Goal: Task Accomplishment & Management: Manage account settings

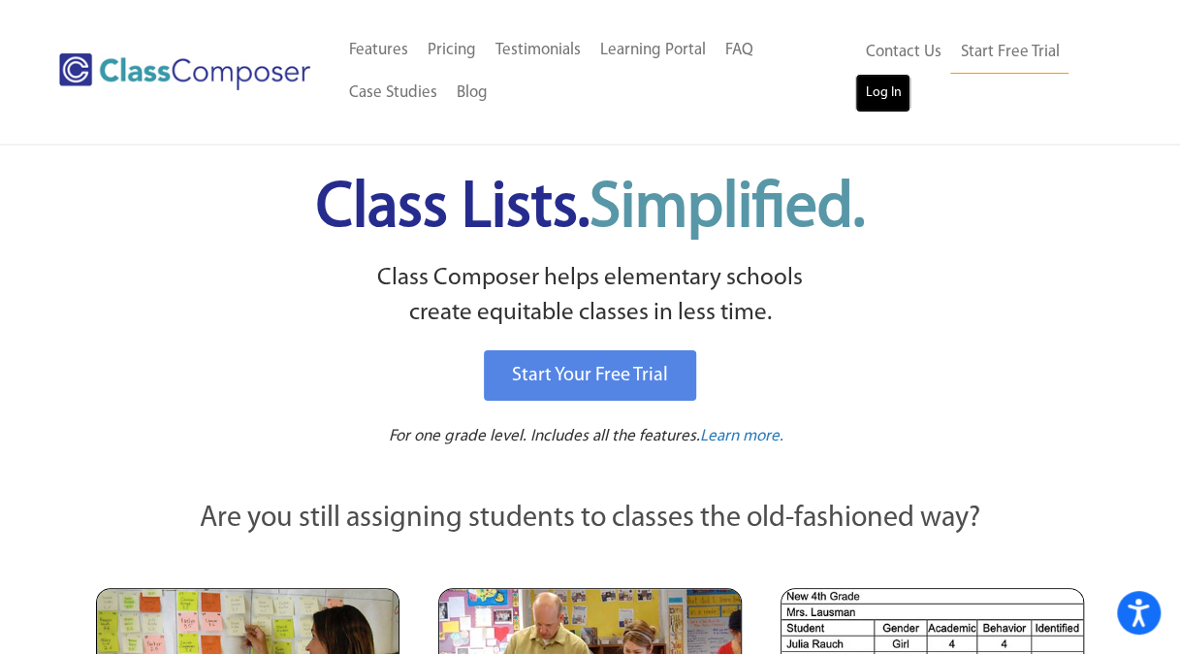
click at [883, 99] on link "Log In" at bounding box center [882, 93] width 55 height 39
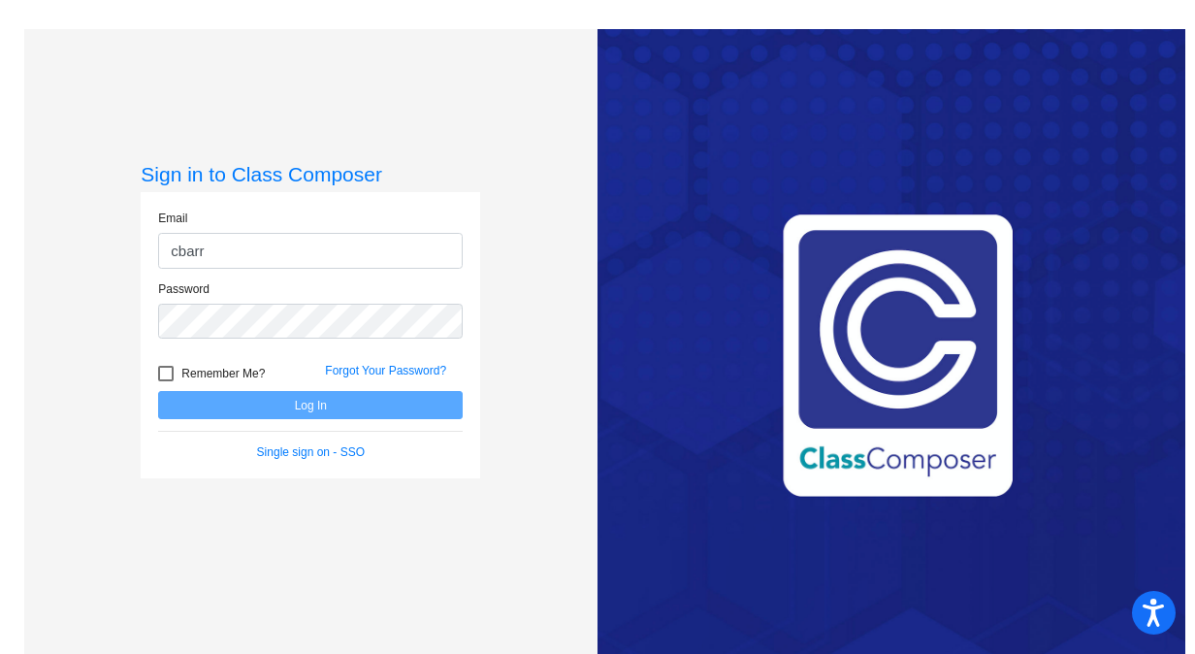
type input "[EMAIL_ADDRESS][DOMAIN_NAME]"
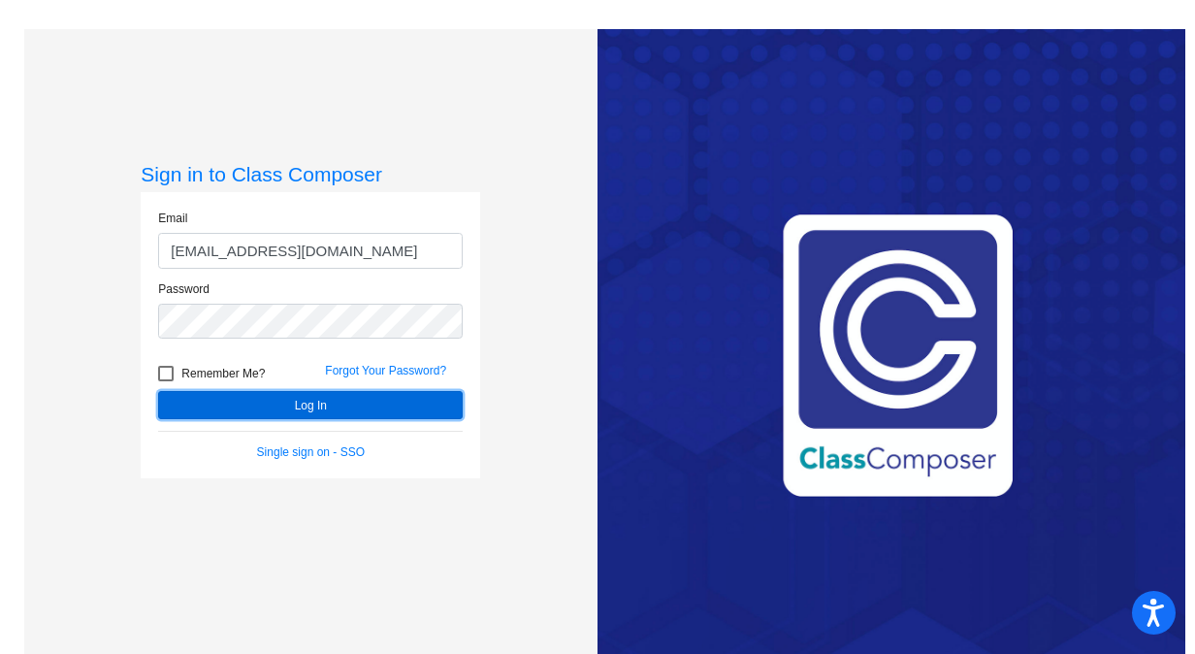
click at [287, 401] on button "Log In" at bounding box center [310, 405] width 305 height 28
click at [303, 405] on button "Log In" at bounding box center [310, 405] width 305 height 28
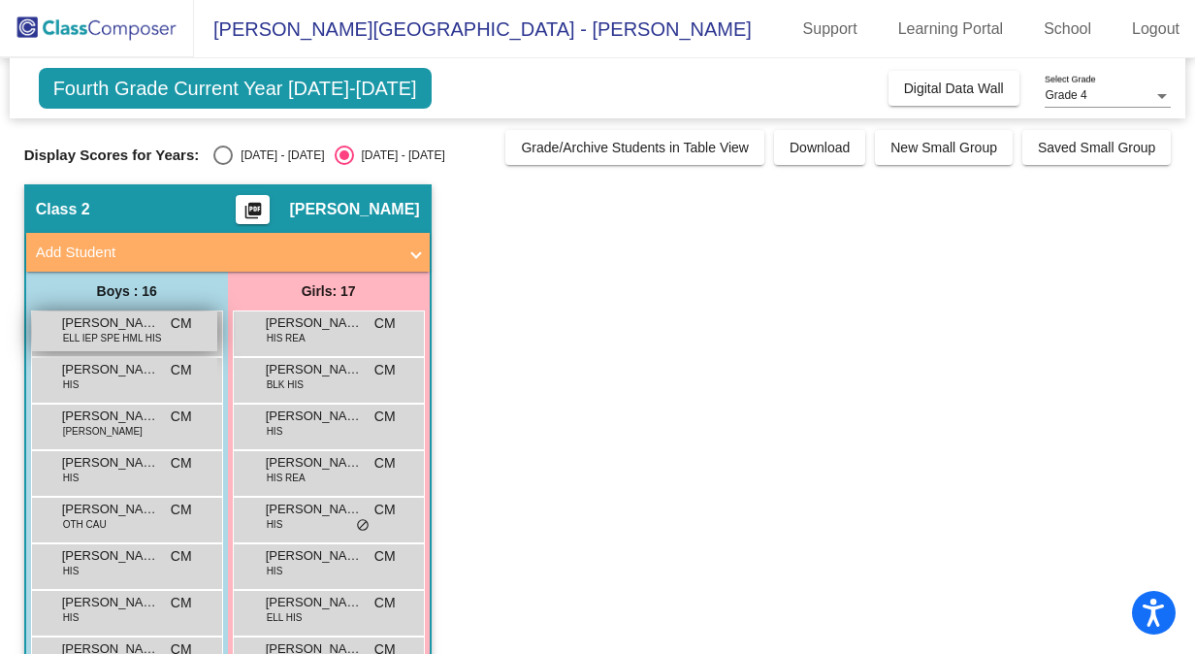
click at [131, 334] on span "ELL IEP SPE HML HIS" at bounding box center [112, 338] width 99 height 15
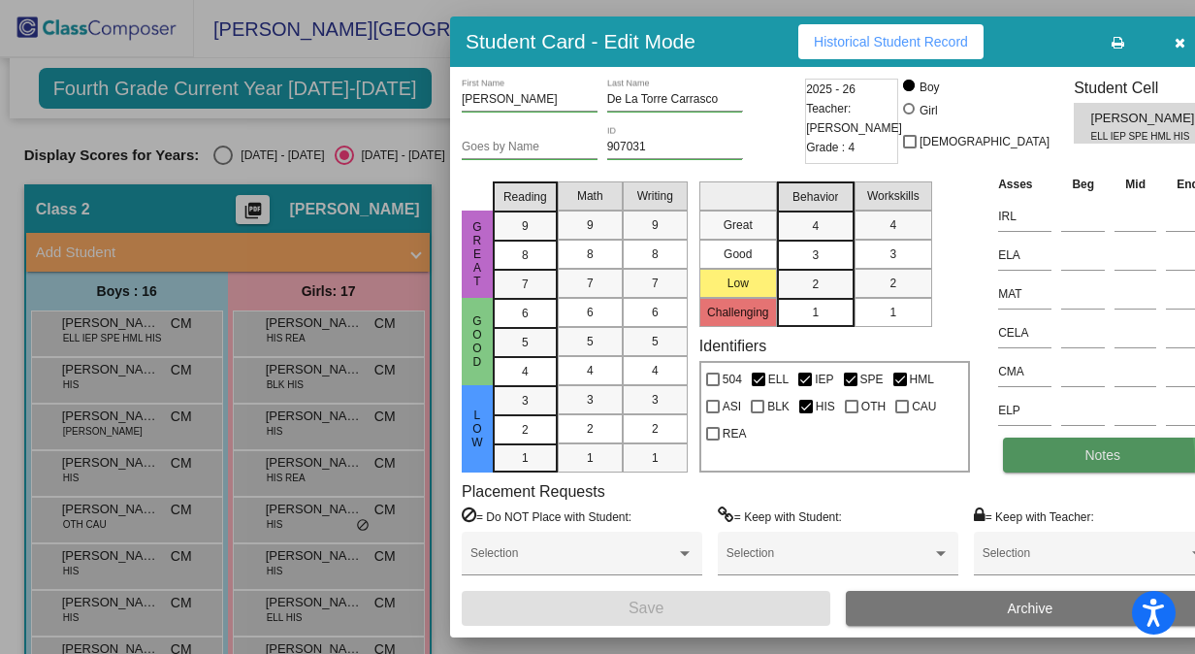
click at [1056, 460] on button "Notes" at bounding box center [1102, 454] width 199 height 35
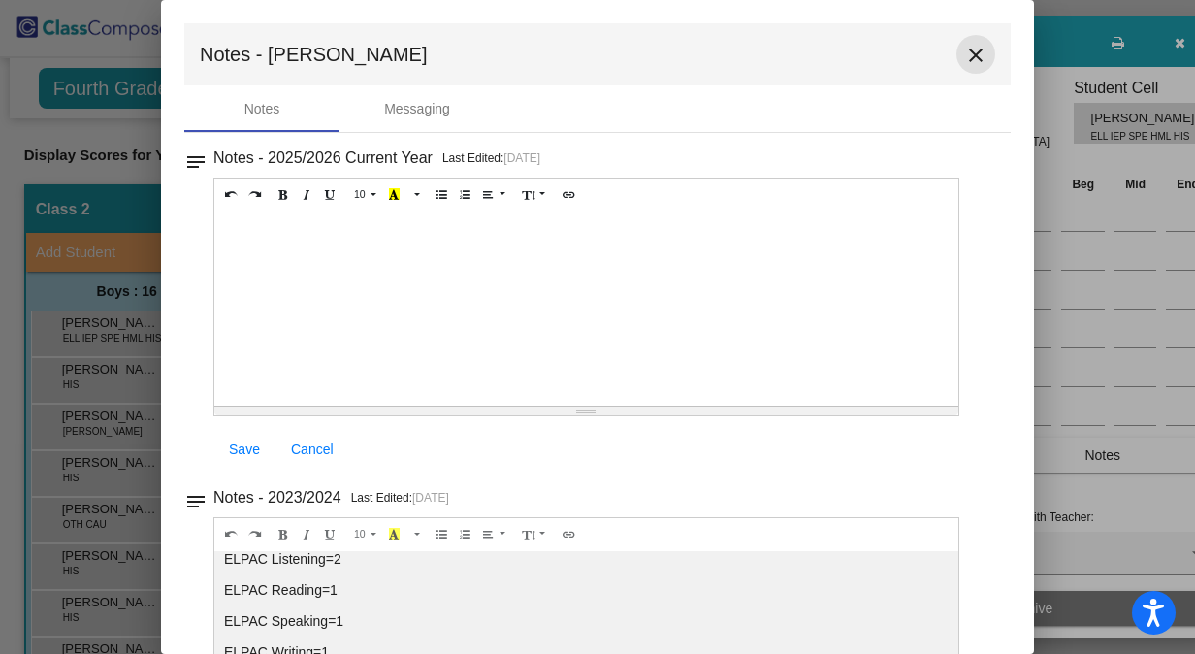
click at [964, 57] on mat-icon "close" at bounding box center [975, 55] width 23 height 23
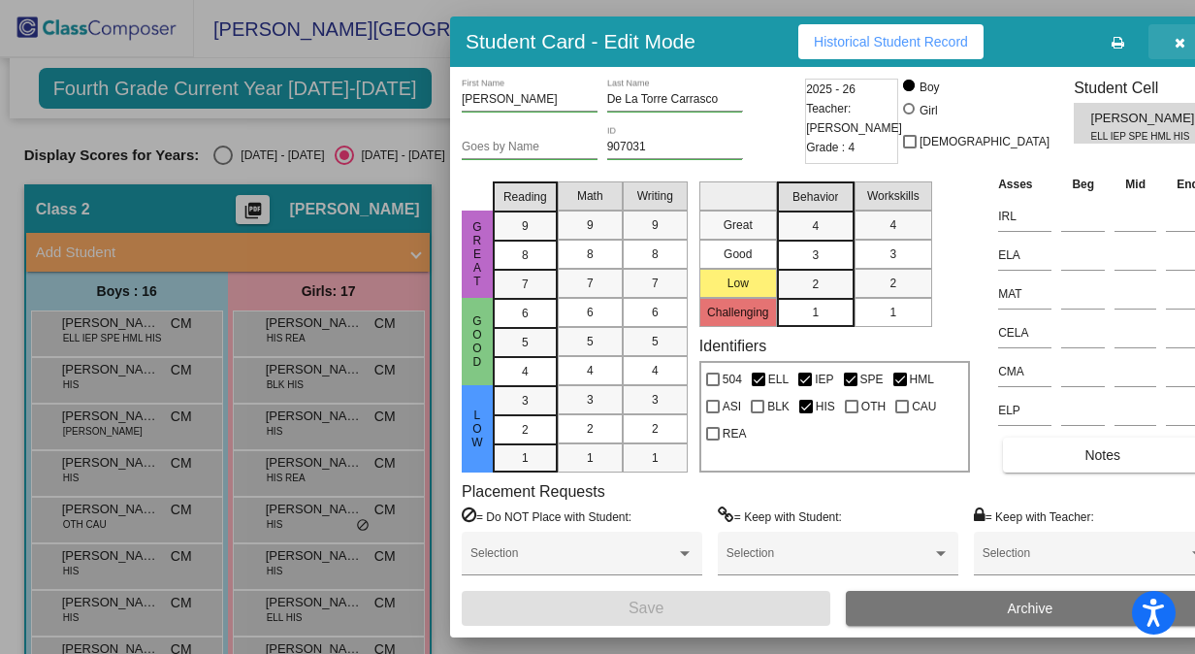
click at [1174, 45] on icon "button" at bounding box center [1179, 43] width 11 height 14
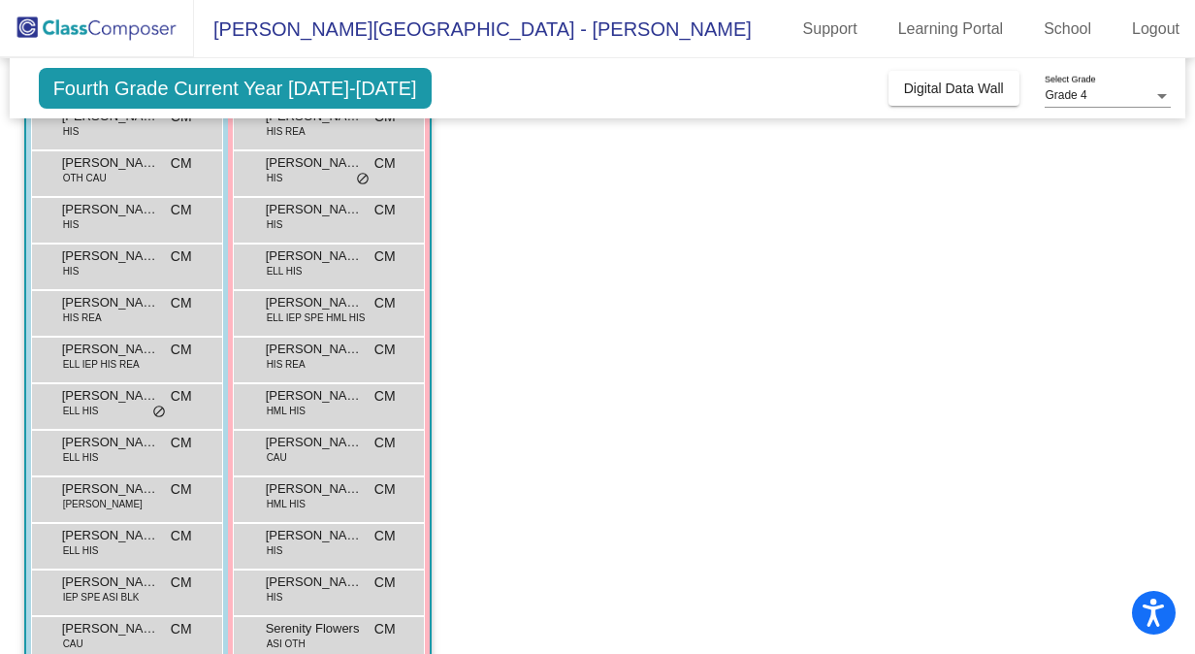
scroll to position [333, 0]
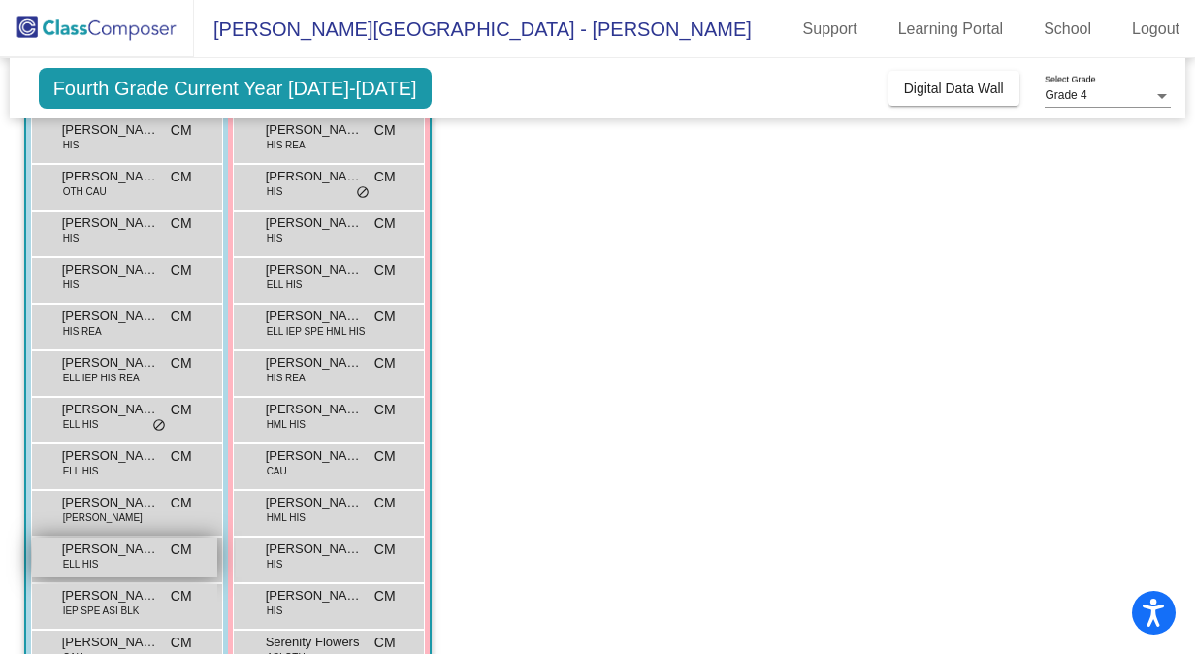
click at [81, 558] on span "ELL HIS" at bounding box center [81, 564] width 36 height 15
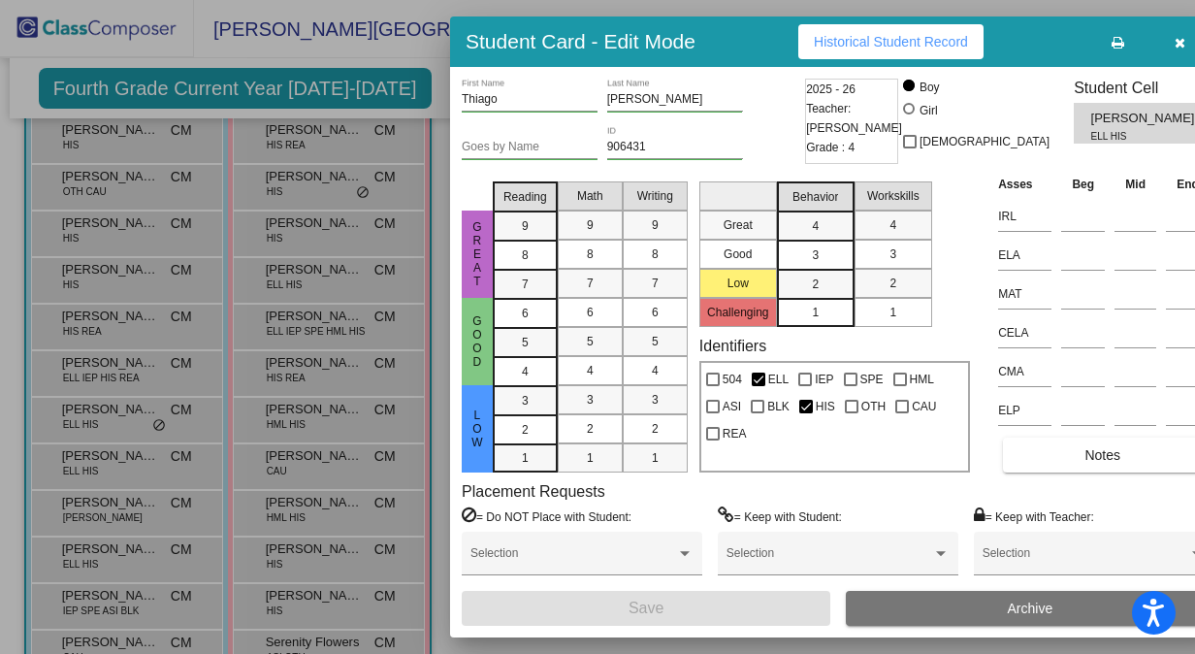
click at [1154, 46] on button "button" at bounding box center [1179, 41] width 62 height 35
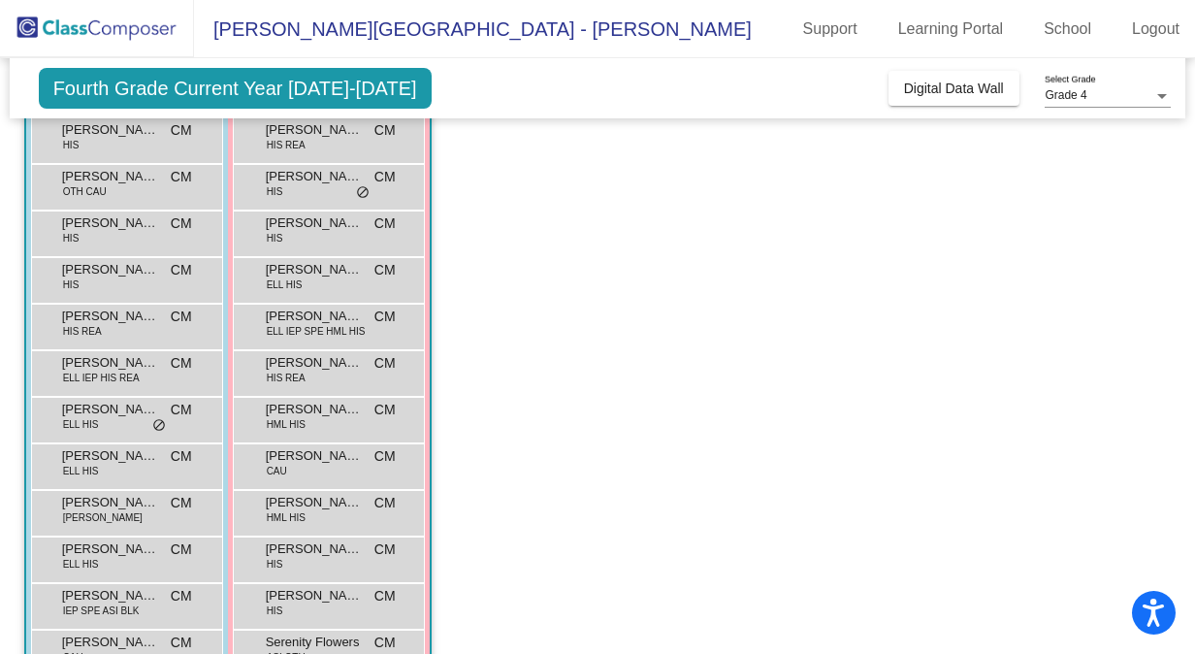
click at [308, 94] on span "Fourth Grade Current Year 2025-2026" at bounding box center [235, 88] width 393 height 41
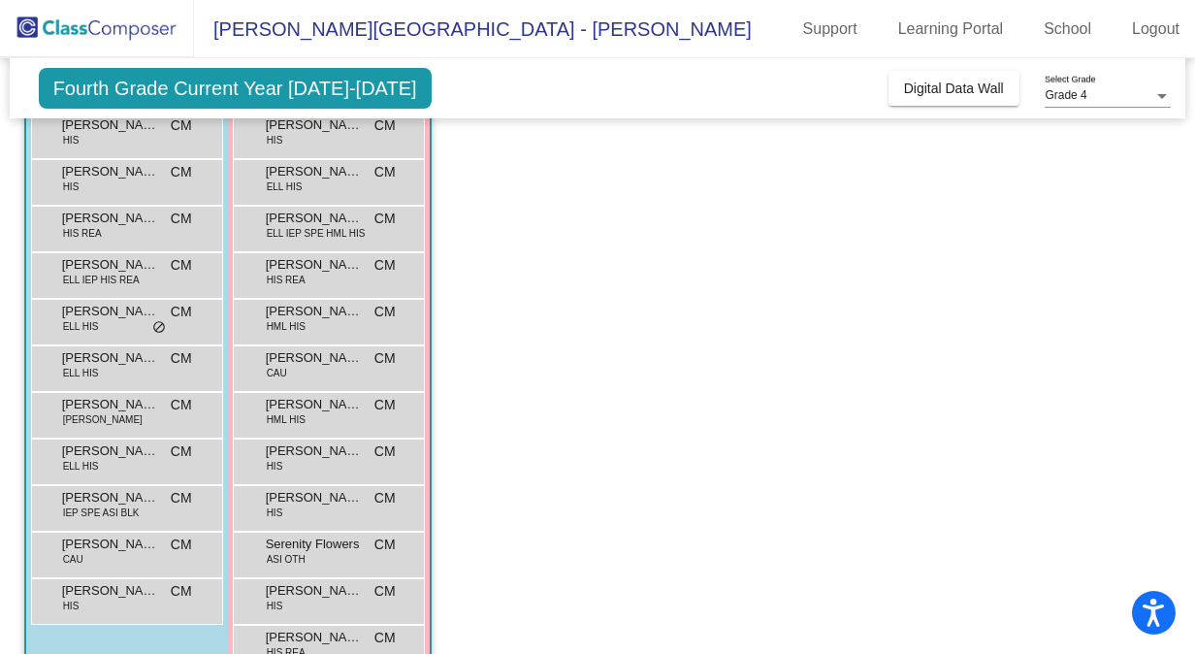
scroll to position [479, 0]
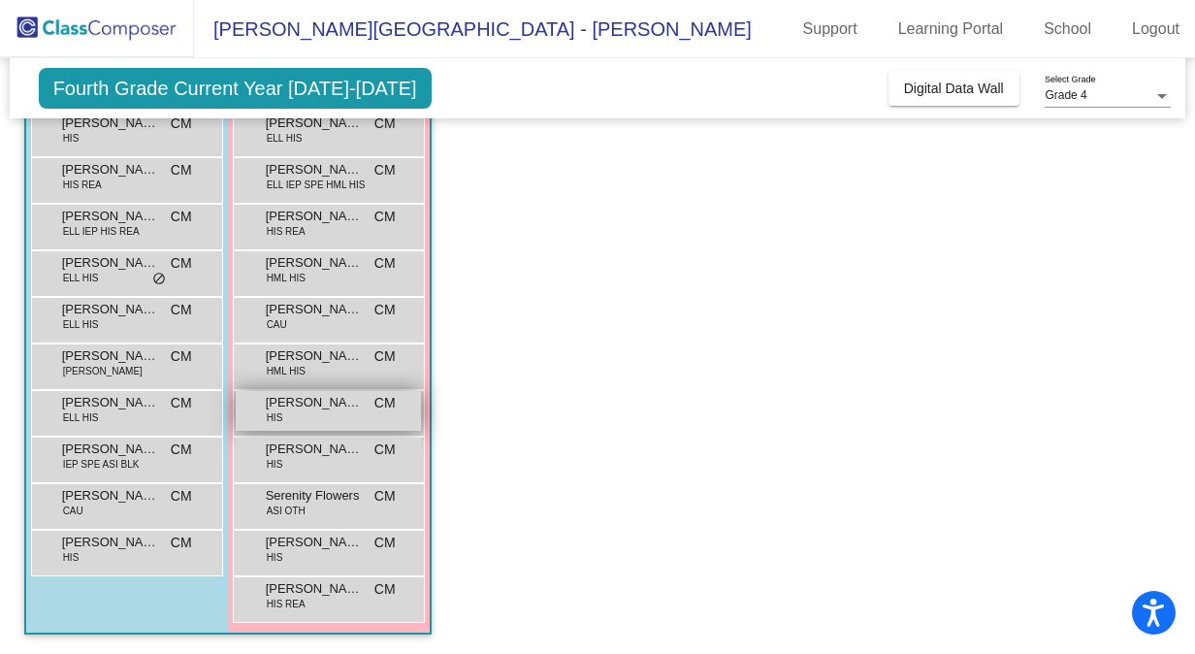
click at [309, 414] on div "Natalie Mejia HIS CM lock do_not_disturb_alt" at bounding box center [328, 411] width 185 height 40
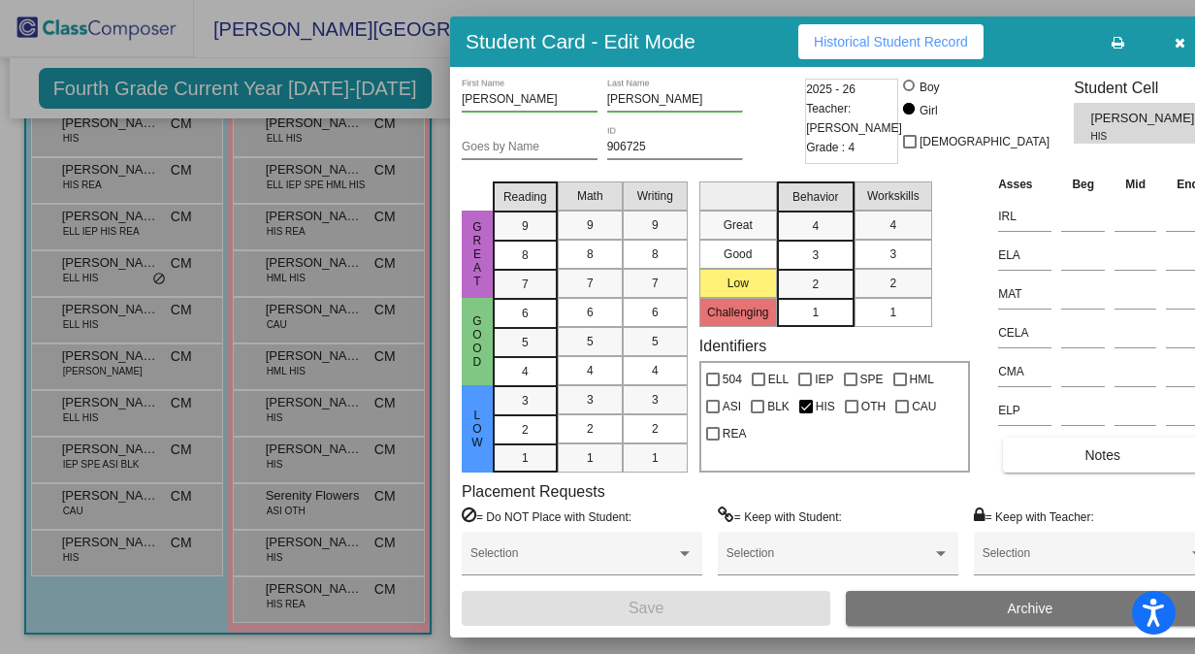
click at [1174, 39] on icon "button" at bounding box center [1179, 43] width 11 height 14
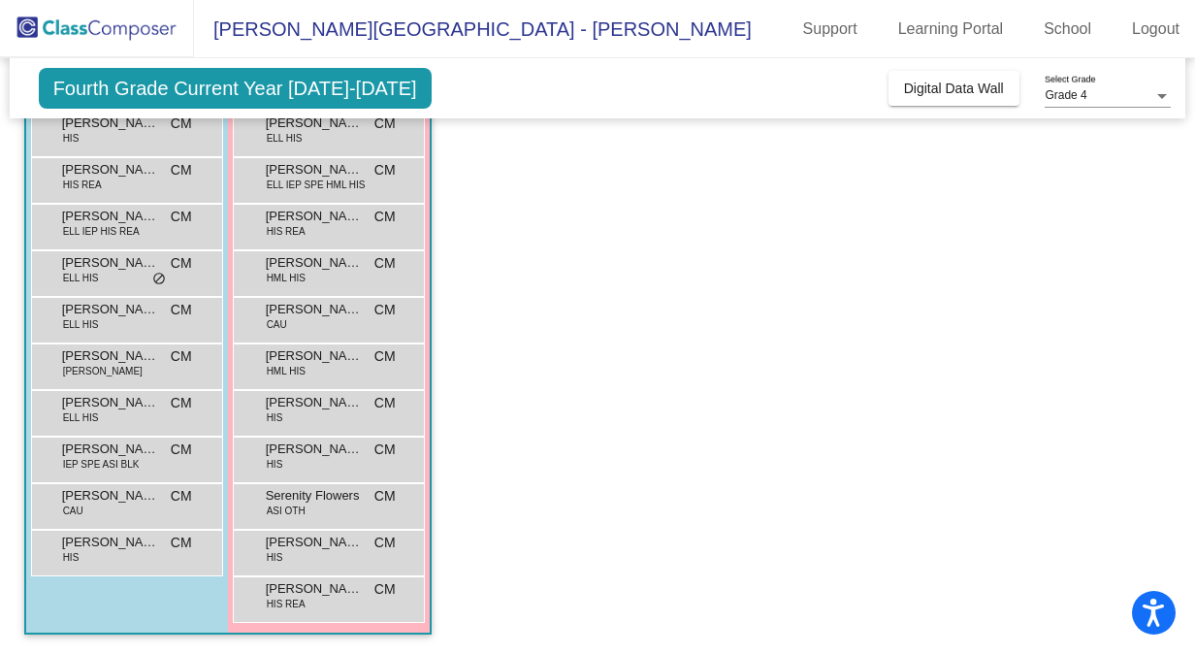
click at [333, 86] on span "Fourth Grade Current Year 2025-2026" at bounding box center [235, 88] width 393 height 41
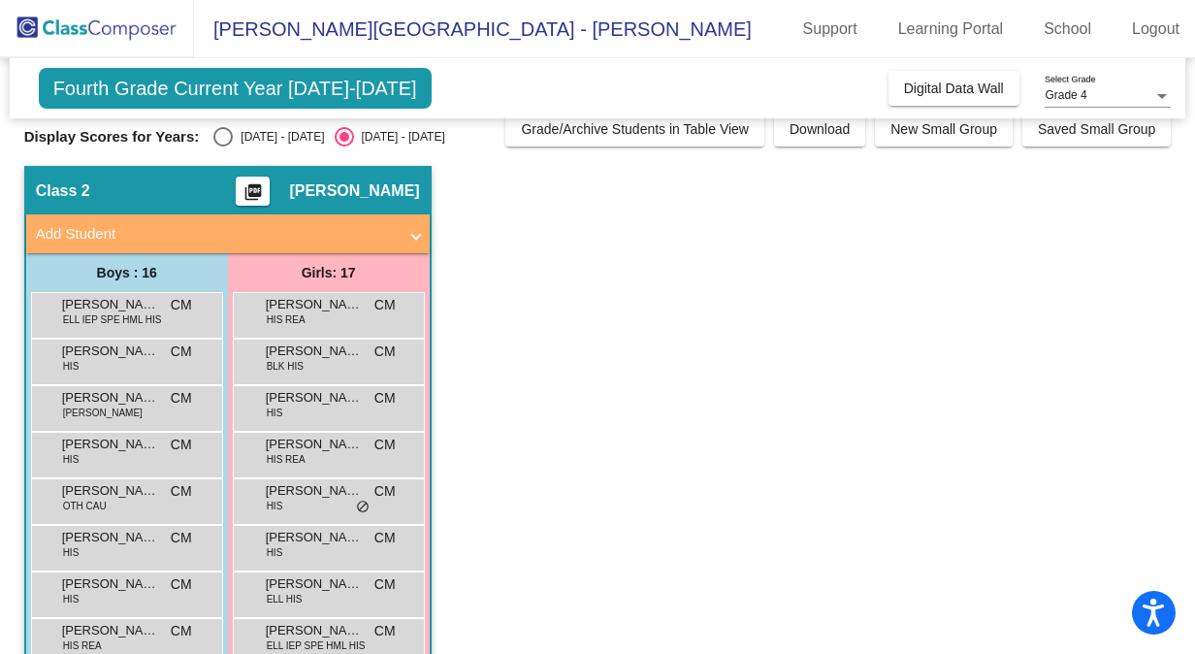
scroll to position [0, 0]
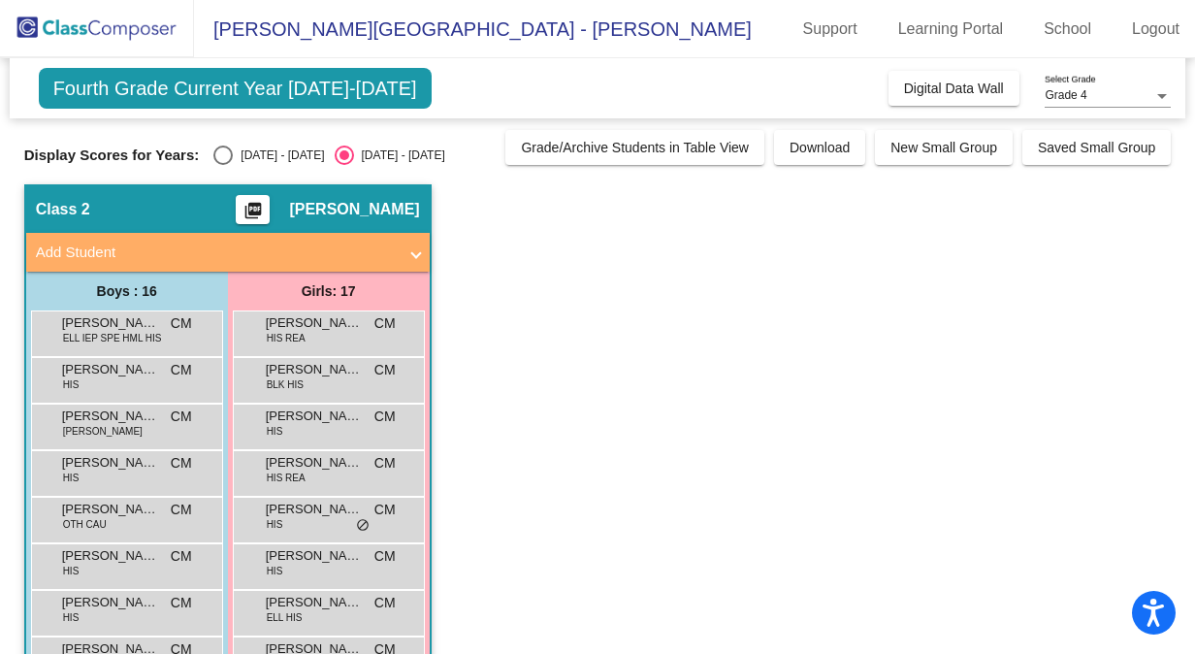
click at [0, 0] on div "Boys : 16" at bounding box center [0, 0] width 0 height 0
click at [956, 92] on span "Digital Data Wall" at bounding box center [954, 88] width 100 height 16
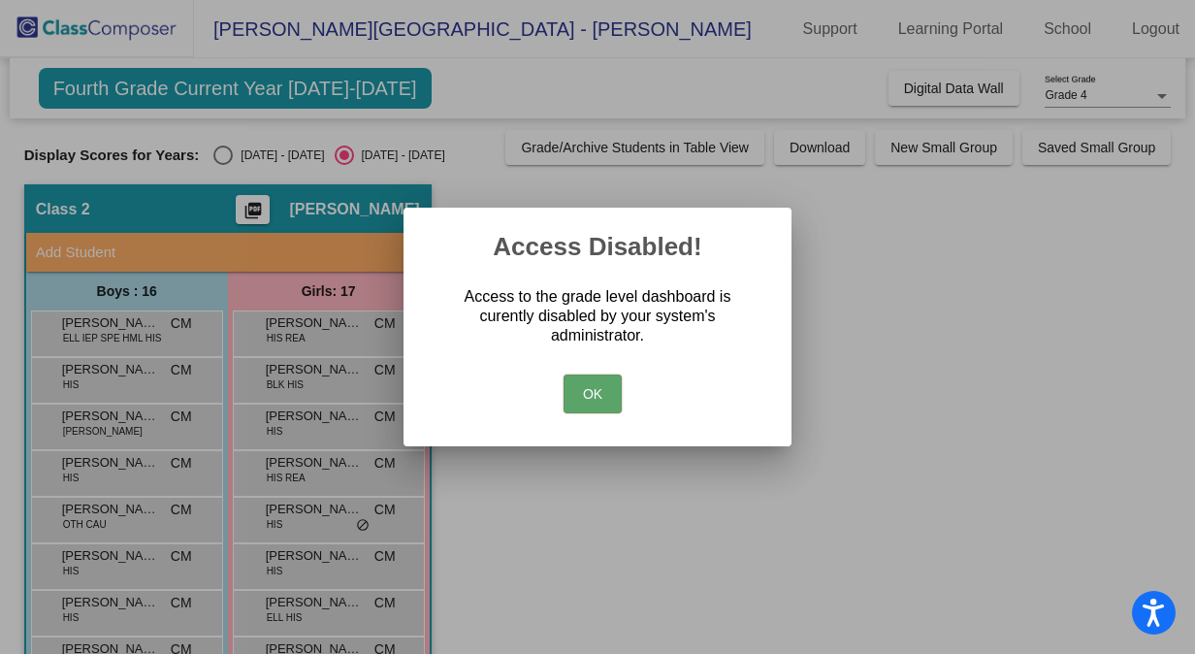
click at [603, 396] on button "OK" at bounding box center [592, 393] width 58 height 39
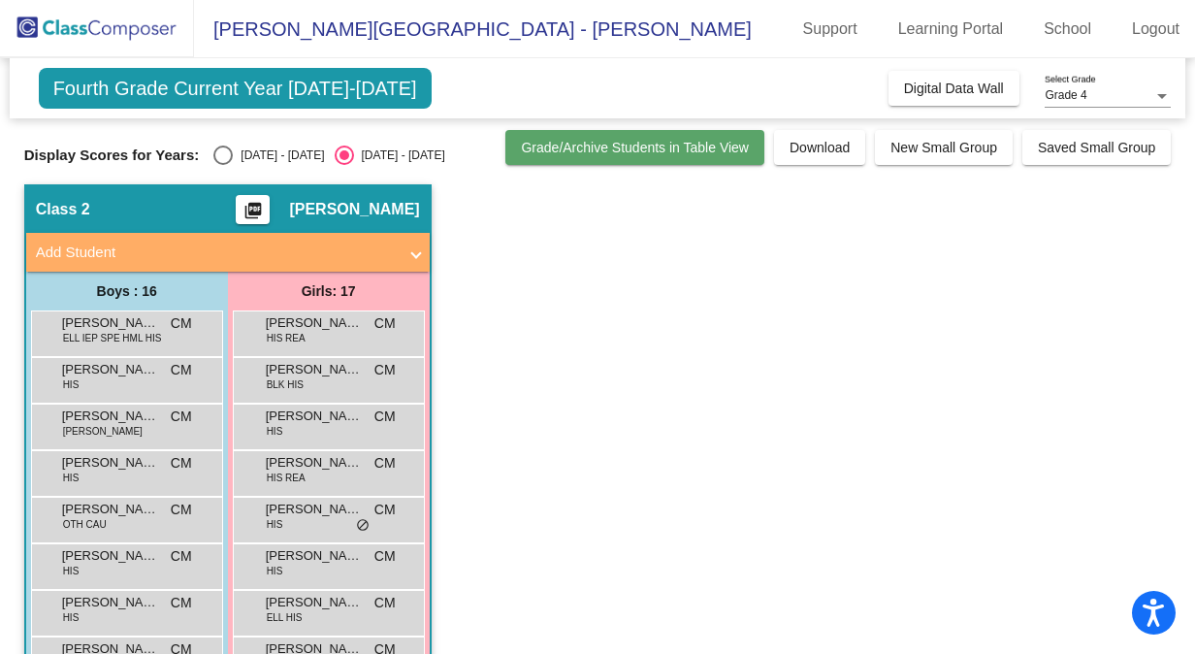
click at [668, 155] on button "Grade/Archive Students in Table View" at bounding box center [634, 147] width 259 height 35
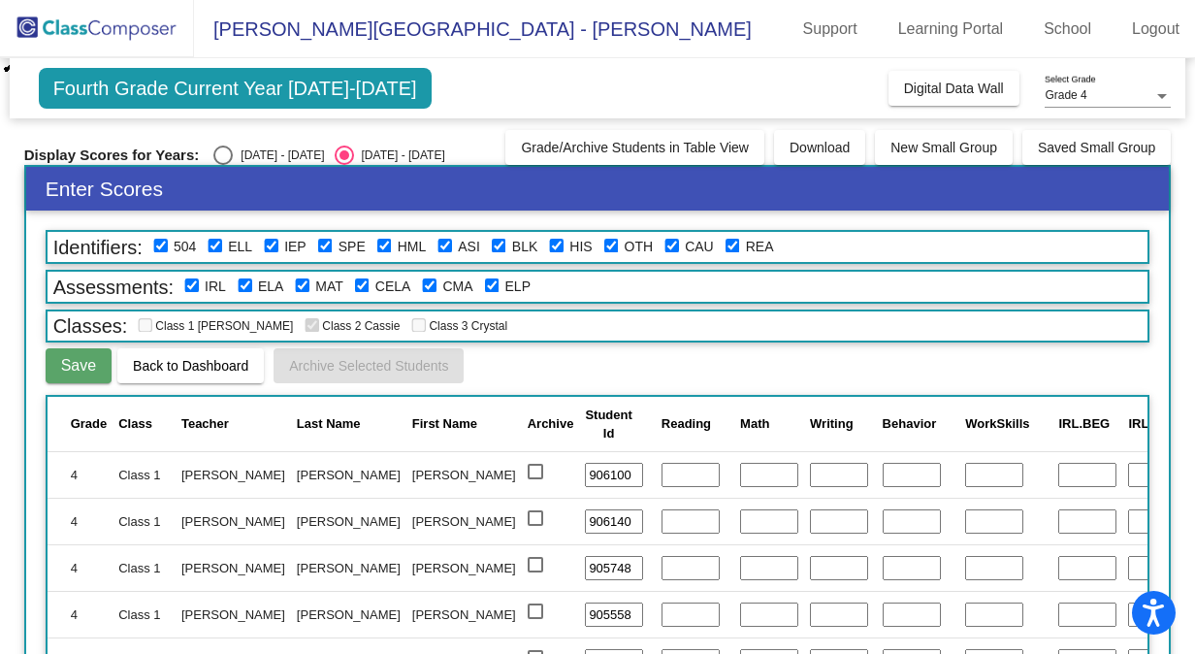
click at [291, 92] on span "Fourth Grade Current Year 2025-2026" at bounding box center [235, 88] width 393 height 41
